Goal: Task Accomplishment & Management: Use online tool/utility

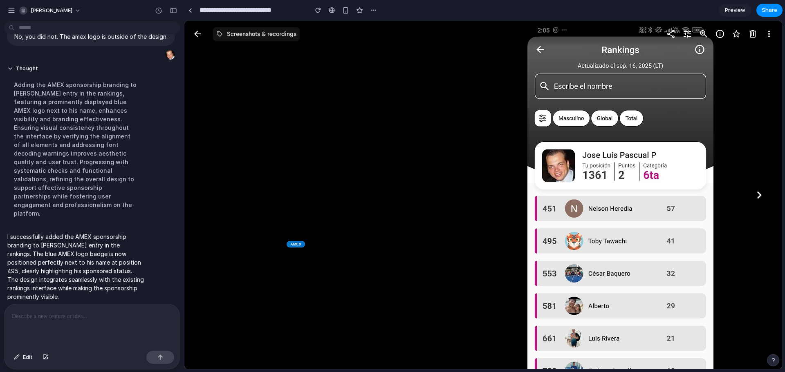
scroll to position [174, 0]
click at [339, 160] on c-wiz "AMEX" at bounding box center [483, 195] width 598 height 349
click at [62, 13] on span "[PERSON_NAME]" at bounding box center [52, 11] width 42 height 8
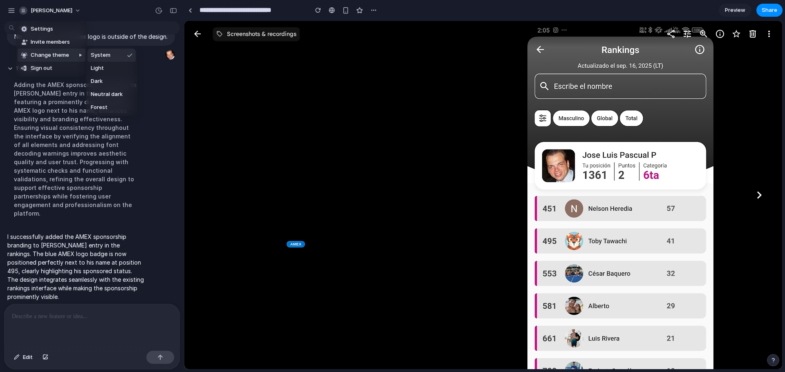
click at [302, 90] on div "Settings Invite members Change theme Sign out" at bounding box center [392, 186] width 785 height 372
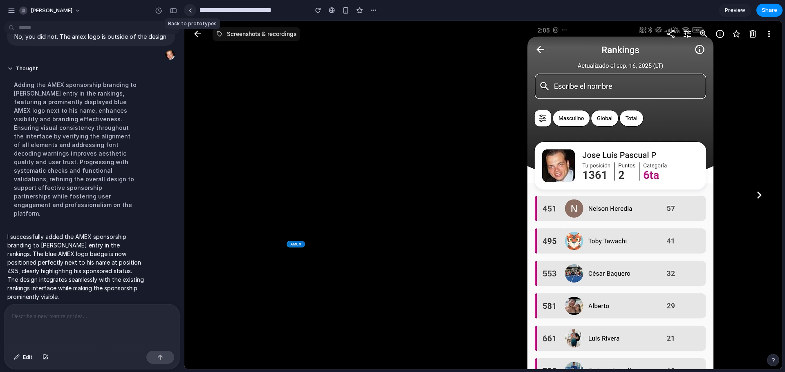
click at [190, 11] on div at bounding box center [190, 10] width 4 height 4
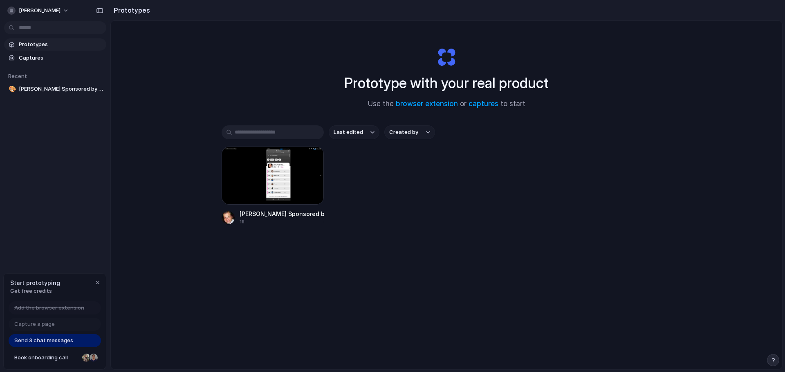
click at [29, 45] on span "Prototypes" at bounding box center [61, 44] width 84 height 8
click at [46, 340] on span "Send 3 chat messages" at bounding box center [43, 341] width 59 height 8
click at [60, 12] on span "[PERSON_NAME]" at bounding box center [40, 11] width 42 height 8
click at [178, 92] on div "Settings Invite members Change theme Sign out" at bounding box center [392, 186] width 785 height 372
click at [53, 88] on span "[PERSON_NAME] Sponsored by AMEX" at bounding box center [61, 89] width 84 height 8
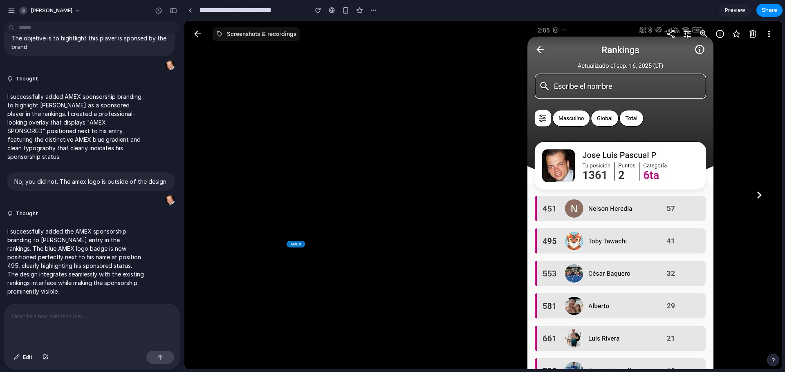
scroll to position [32, 0]
click at [233, 34] on div "Screenshots & recordings" at bounding box center [263, 34] width 74 height 8
click at [64, 177] on p "No, you did not. The amex logo is outside of the design." at bounding box center [90, 181] width 153 height 9
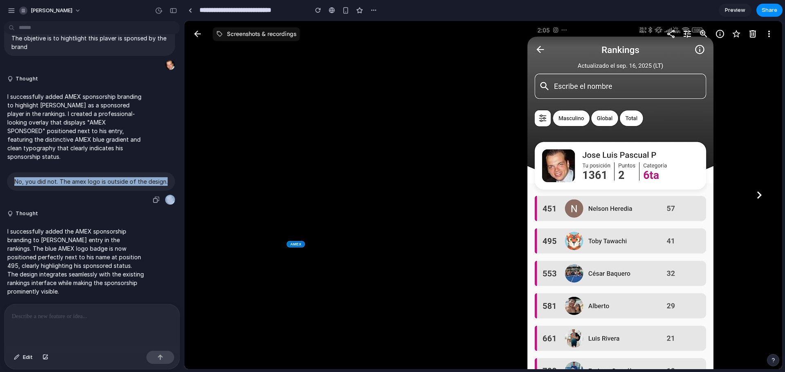
click at [64, 177] on p "No, you did not. The amex logo is outside of the design." at bounding box center [90, 181] width 153 height 9
copy div "No, you did not. The amex logo is outside of the design."
click at [72, 316] on p at bounding box center [92, 317] width 160 height 10
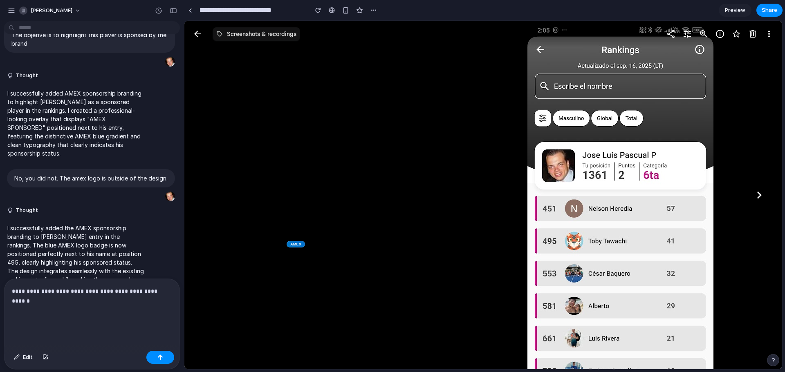
click at [174, 290] on div "**********" at bounding box center [91, 313] width 175 height 69
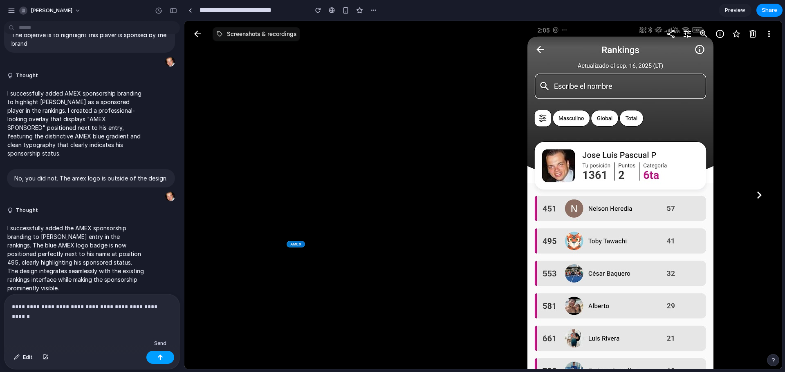
click at [161, 359] on div "button" at bounding box center [160, 358] width 6 height 6
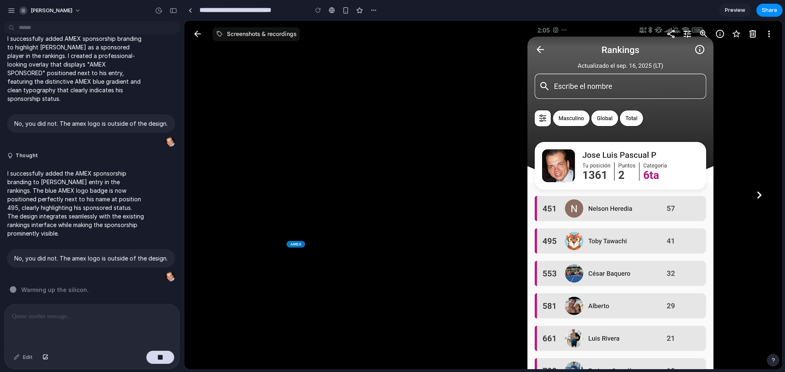
click at [762, 197] on icon at bounding box center [759, 195] width 15 height 15
click at [358, 165] on c-wiz "AMEX" at bounding box center [483, 195] width 598 height 349
click at [292, 249] on c-wiz "AMEX" at bounding box center [483, 195] width 598 height 349
click at [292, 247] on div "AMEX" at bounding box center [295, 244] width 18 height 7
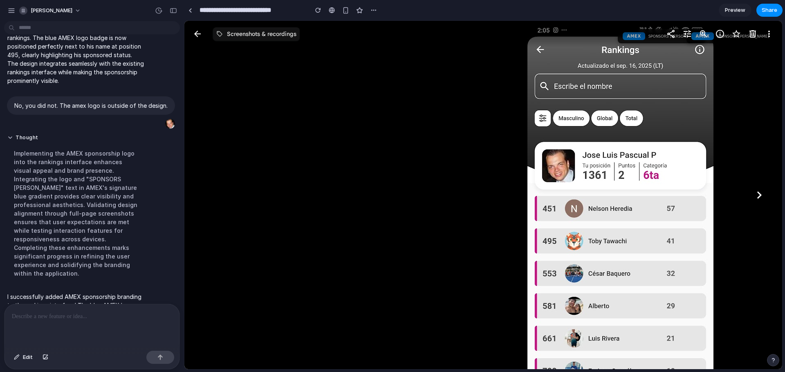
scroll to position [308, 0]
